Goal: Task Accomplishment & Management: Complete application form

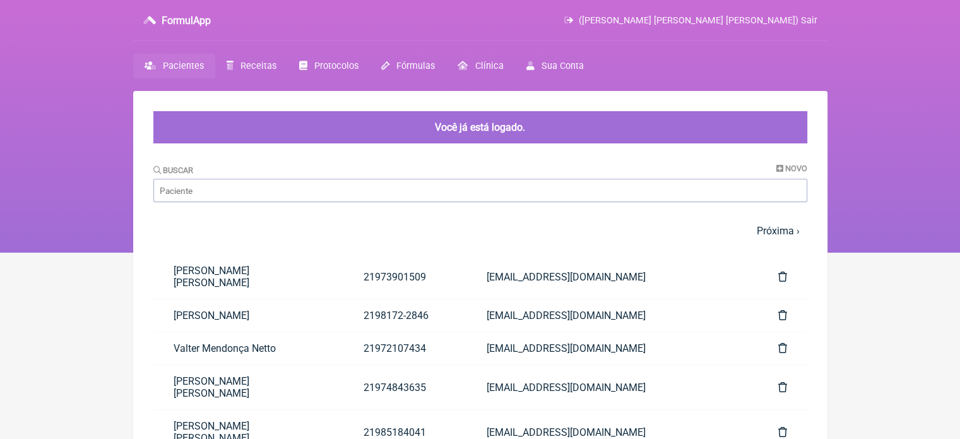
click at [177, 67] on span "Pacientes" at bounding box center [183, 66] width 41 height 11
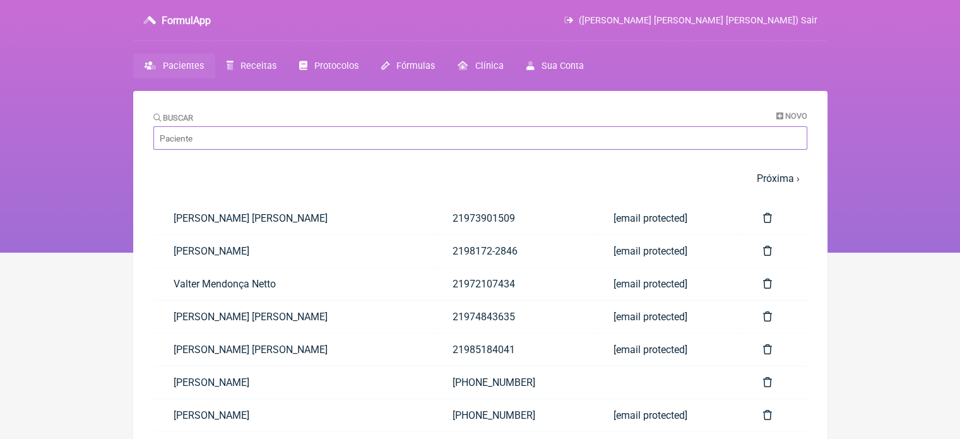
click at [624, 145] on input "Buscar" at bounding box center [480, 137] width 654 height 23
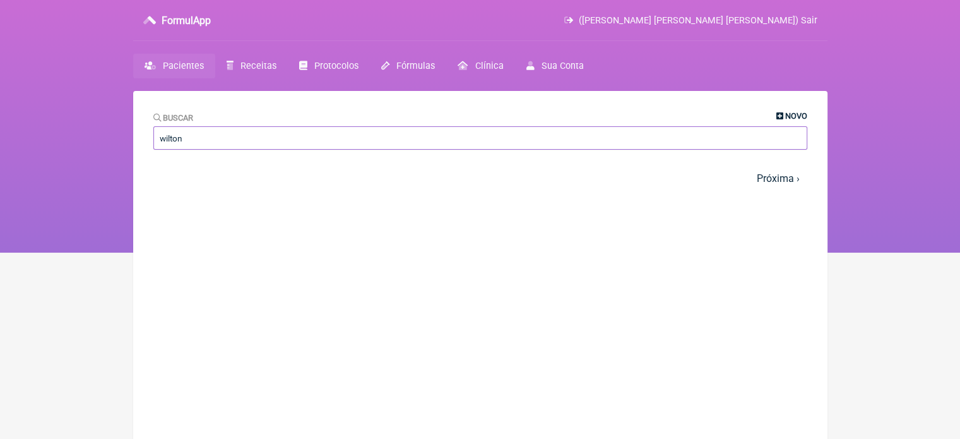
type input "wilton"
click at [787, 114] on span "Novo" at bounding box center [796, 115] width 22 height 9
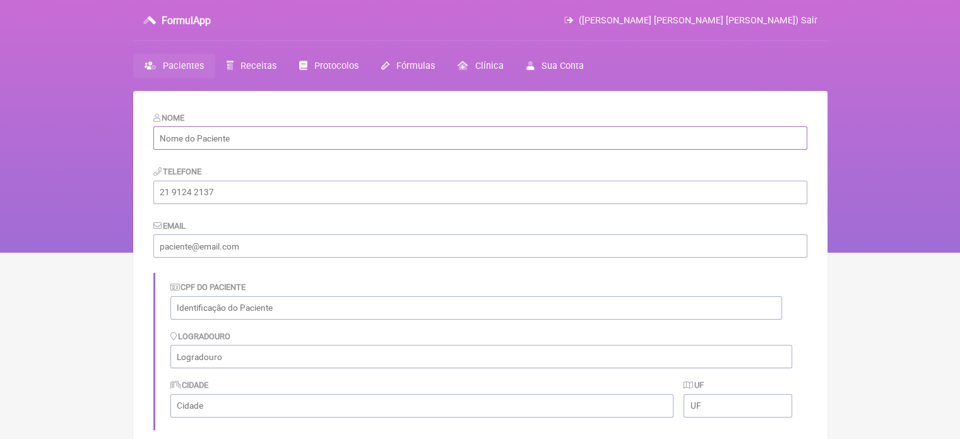
click at [444, 145] on input "text" at bounding box center [480, 137] width 654 height 23
paste input "[PERSON_NAME]"
type input "[PERSON_NAME]"
click at [302, 191] on input "tel" at bounding box center [480, 192] width 654 height 23
type input "21971389018"
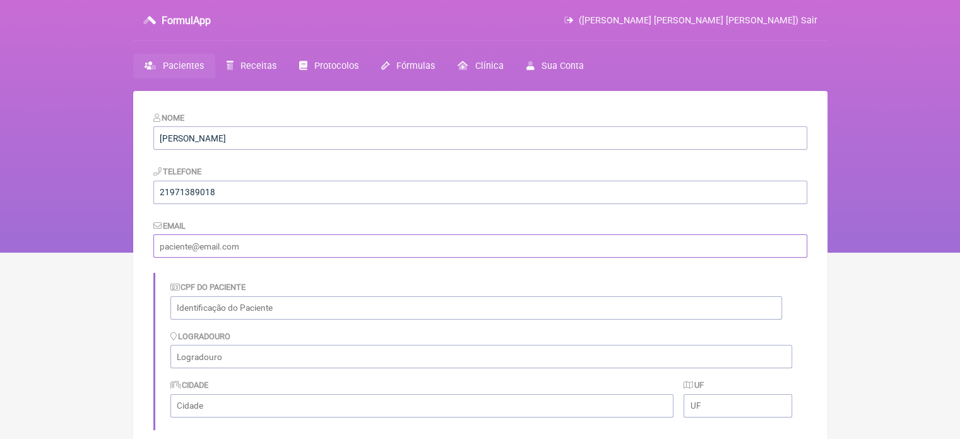
drag, startPoint x: 256, startPoint y: 254, endPoint x: 364, endPoint y: 252, distance: 108.6
click at [265, 254] on input "email" at bounding box center [480, 245] width 654 height 23
paste input "[EMAIL_ADDRESS][DOMAIN_NAME]"
type input "[EMAIL_ADDRESS][DOMAIN_NAME]"
click at [247, 305] on input "text" at bounding box center [476, 307] width 612 height 23
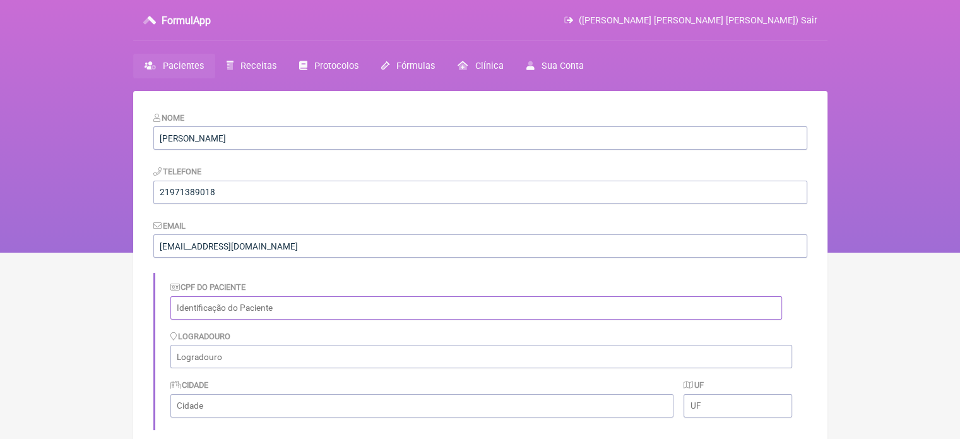
paste input "383.992.967-91"
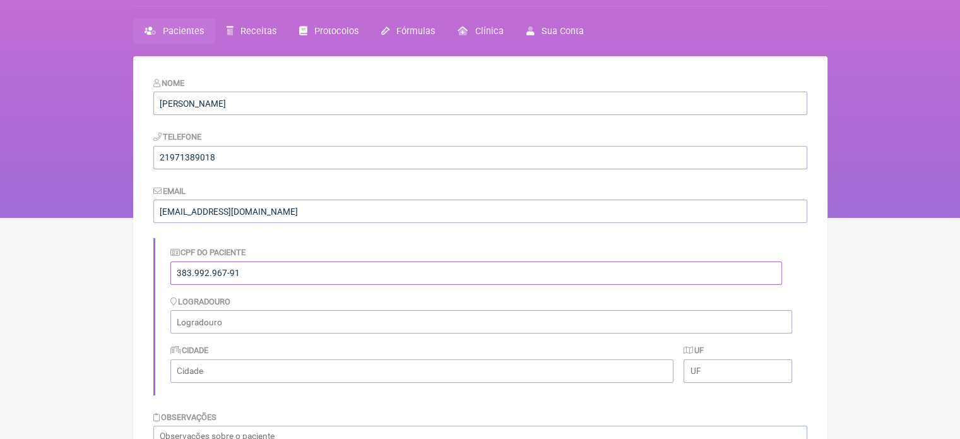
scroll to position [227, 0]
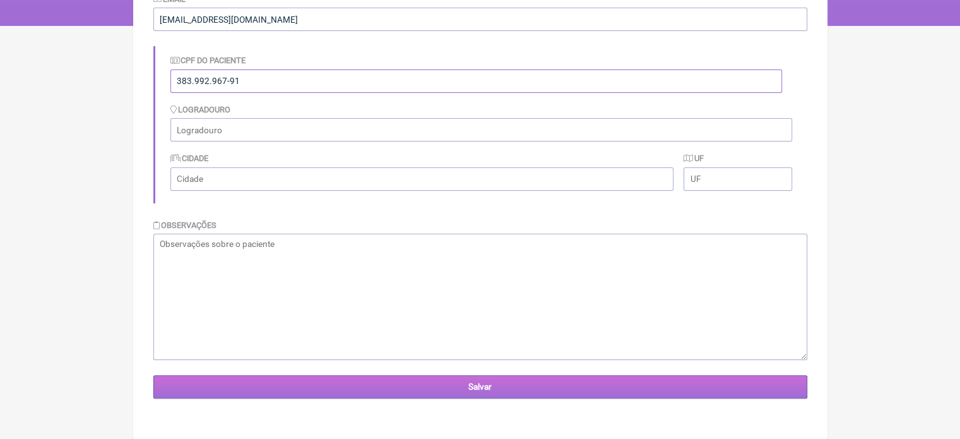
type input "383.992.967-91"
click at [485, 386] on input "Salvar" at bounding box center [480, 386] width 654 height 23
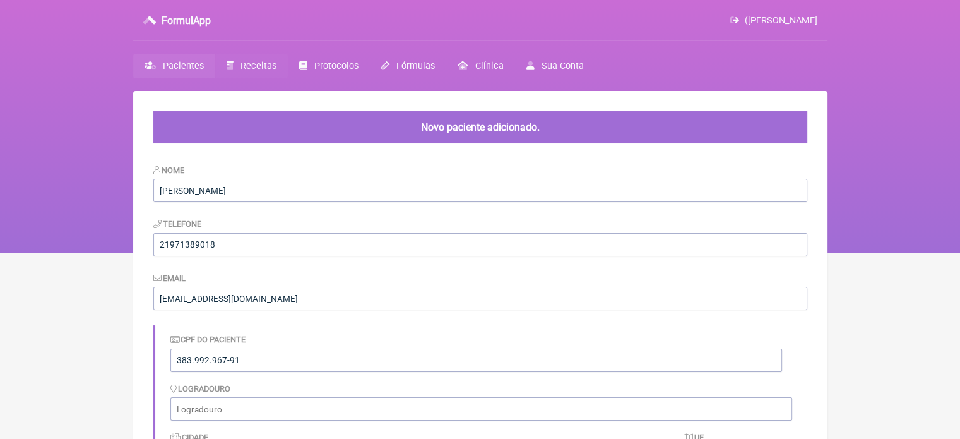
click at [259, 68] on span "Receitas" at bounding box center [258, 66] width 36 height 11
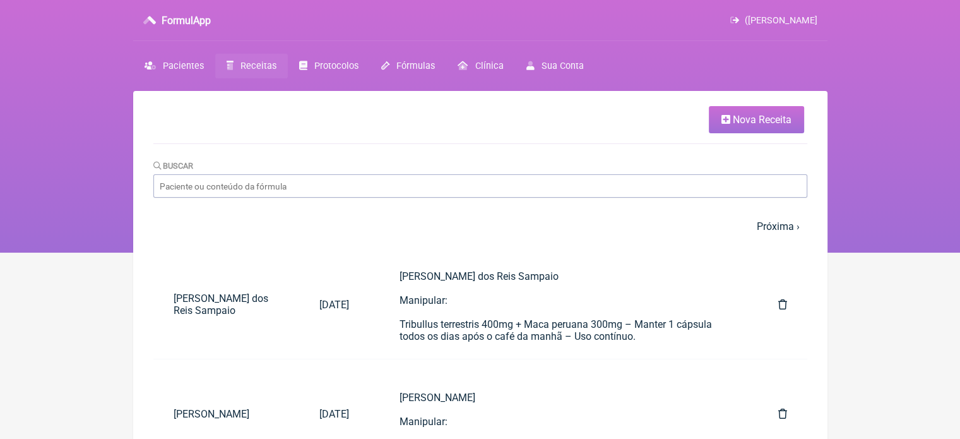
click at [761, 116] on span "Nova Receita" at bounding box center [762, 120] width 59 height 12
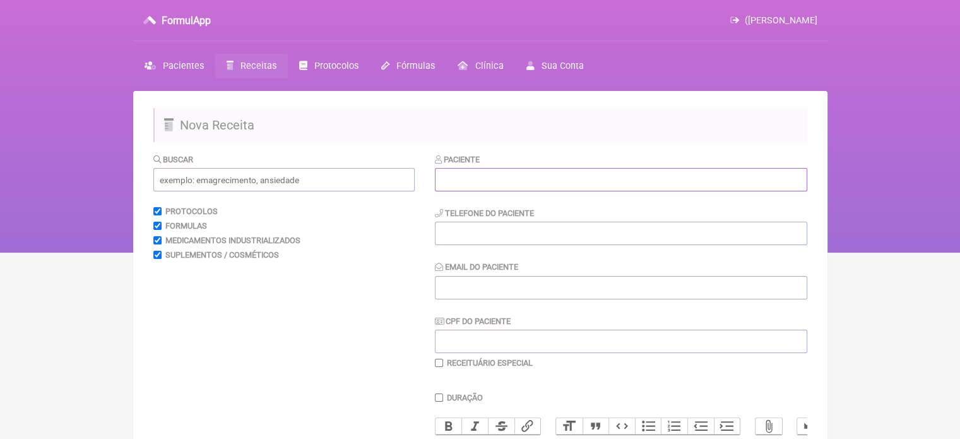
click at [550, 182] on input "text" at bounding box center [621, 179] width 372 height 23
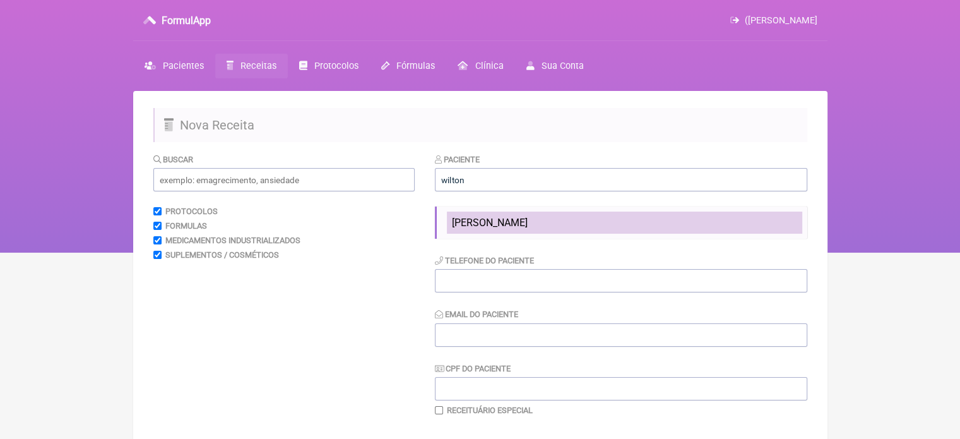
click at [498, 224] on span "[PERSON_NAME]" at bounding box center [490, 222] width 76 height 12
type input "[PERSON_NAME]"
type input "21971389018"
type input "[EMAIL_ADDRESS][DOMAIN_NAME]"
type input "383.992.967-91"
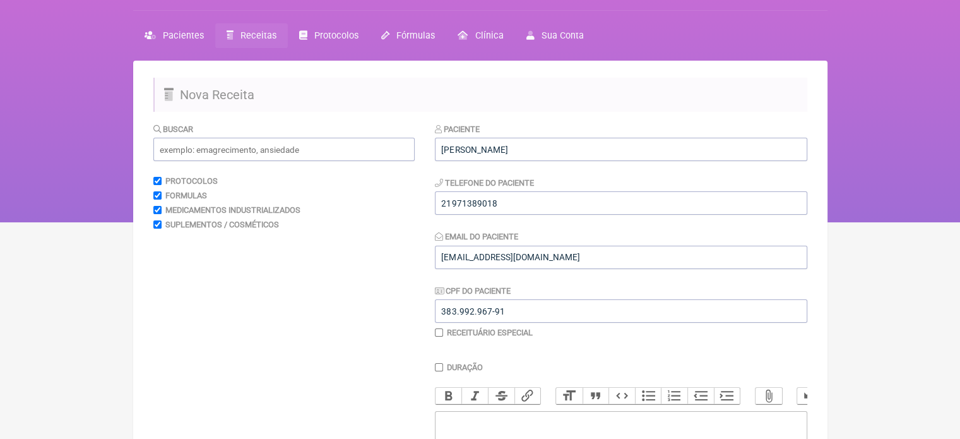
scroll to position [189, 0]
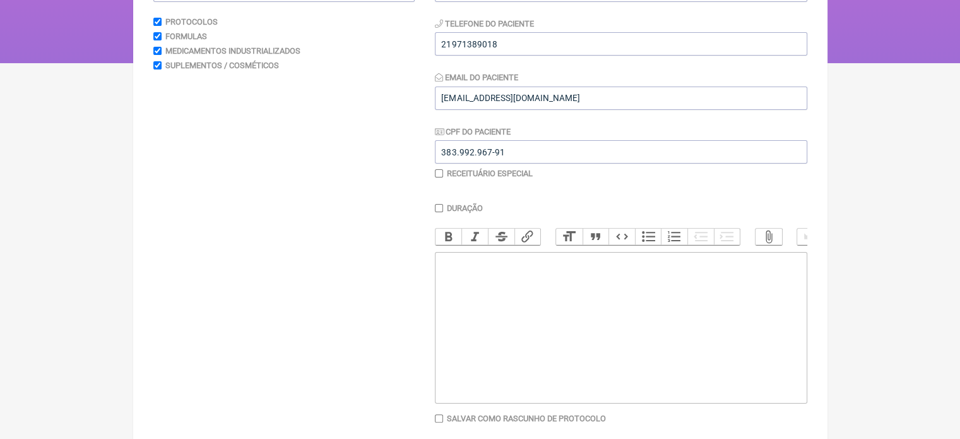
click at [609, 304] on trix-editor at bounding box center [621, 327] width 372 height 151
